Goal: Find specific page/section: Find specific page/section

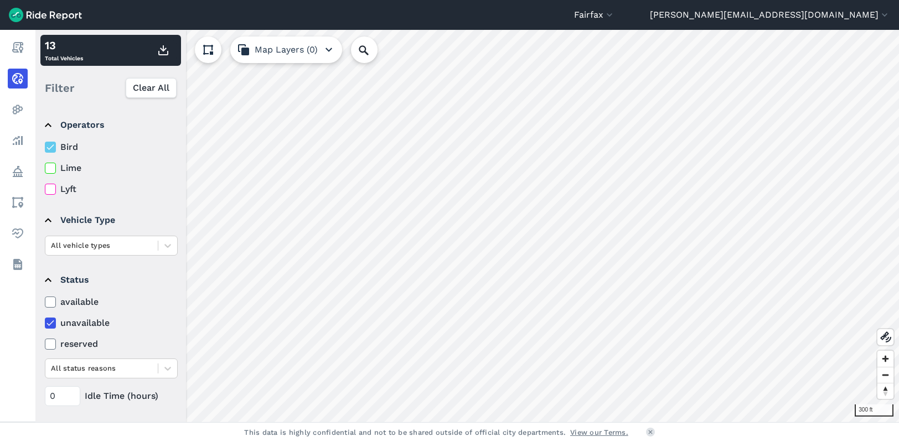
click at [51, 167] on icon at bounding box center [50, 168] width 10 height 11
click at [45, 167] on input "Lime" at bounding box center [45, 165] width 0 height 7
click at [51, 148] on use at bounding box center [49, 147] width 7 height 6
click at [45, 148] on input "Bird" at bounding box center [45, 144] width 0 height 7
click at [55, 147] on icon at bounding box center [50, 147] width 10 height 11
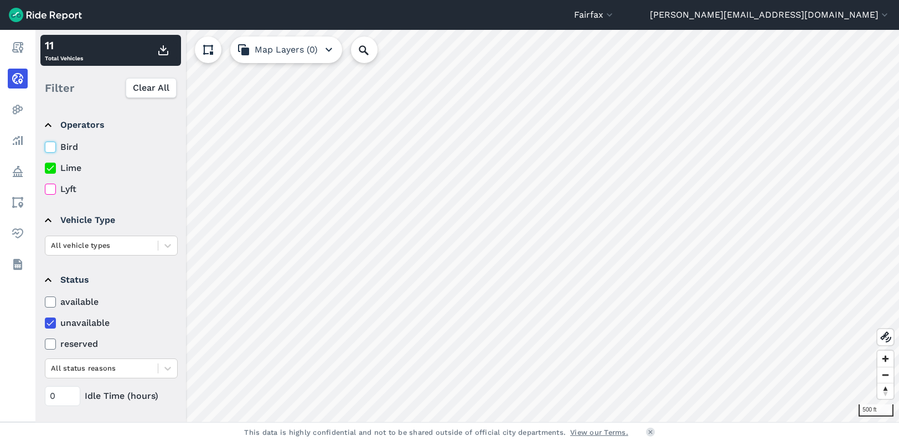
click at [45, 147] on input "Bird" at bounding box center [45, 144] width 0 height 7
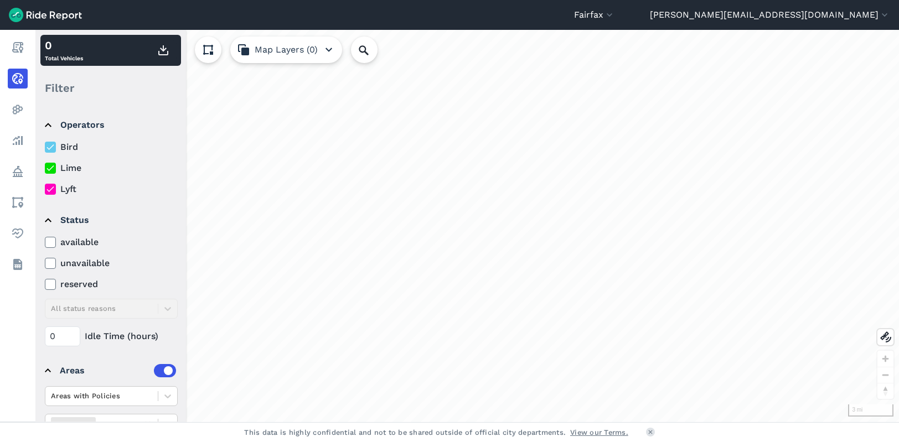
click at [53, 188] on icon at bounding box center [50, 189] width 10 height 11
click at [45, 188] on input "Lyft" at bounding box center [45, 186] width 0 height 7
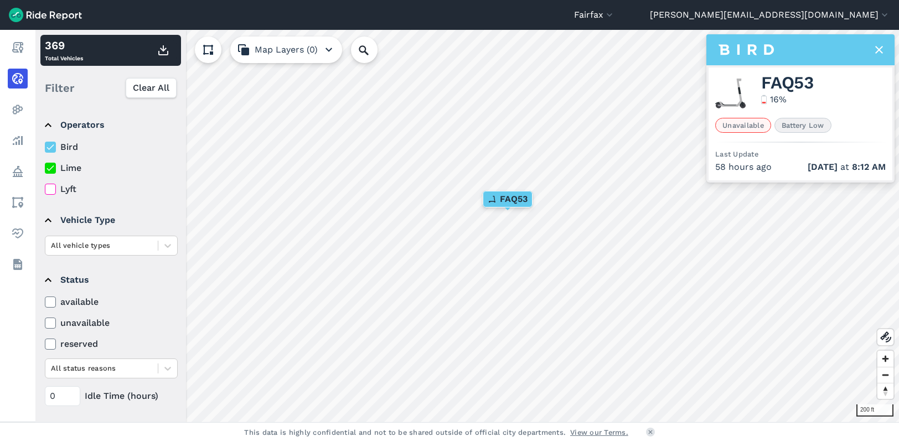
click at [874, 51] on icon at bounding box center [878, 49] width 13 height 13
